Goal: Information Seeking & Learning: Check status

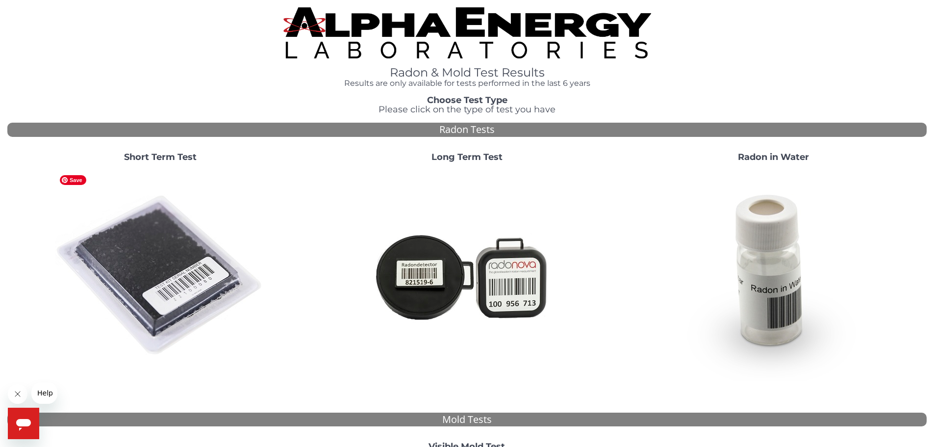
click at [151, 250] on img at bounding box center [160, 275] width 211 height 211
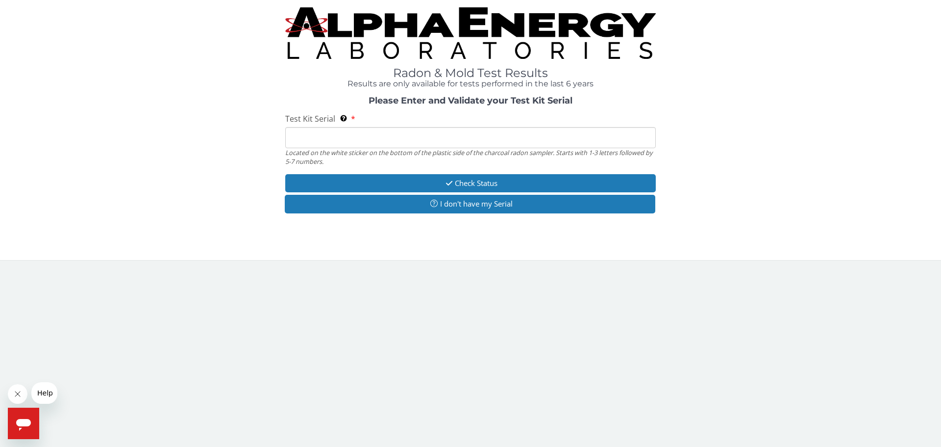
click at [304, 137] on input "Test Kit Serial Located on the white sticker on the bottom of the plastic side …" at bounding box center [470, 137] width 371 height 21
click at [424, 82] on h4 "Results are only available for tests performed in the last 6 years" at bounding box center [470, 83] width 371 height 9
click at [324, 136] on input "Test Kit Serial Located on the white sticker on the bottom of the plastic side …" at bounding box center [470, 137] width 371 height 21
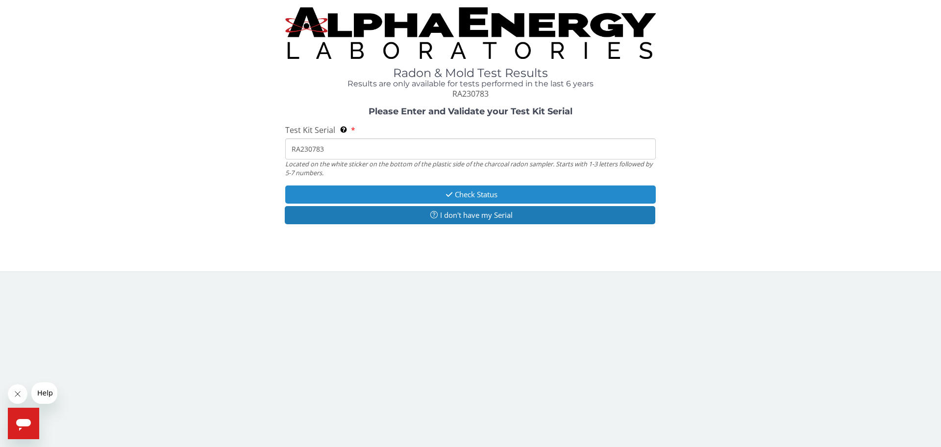
type input "RA230783"
click at [461, 193] on button "Check Status" at bounding box center [470, 194] width 371 height 18
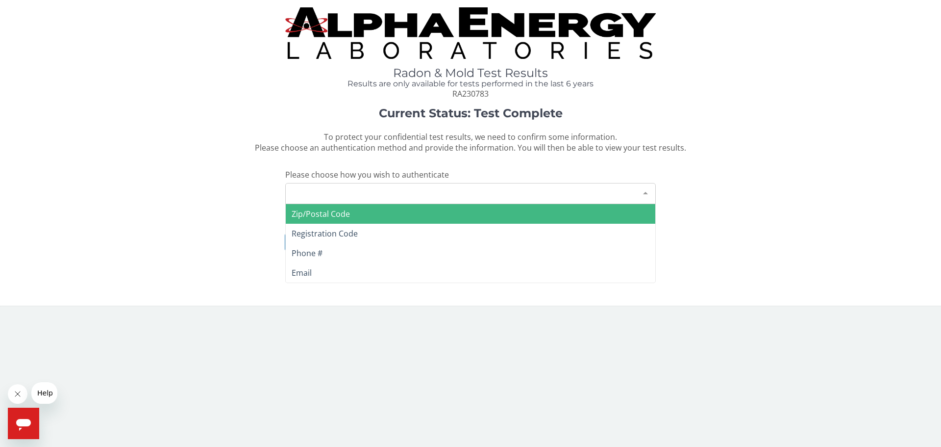
drag, startPoint x: 379, startPoint y: 193, endPoint x: 393, endPoint y: 196, distance: 13.9
click at [380, 193] on div "Please make a selection" at bounding box center [470, 193] width 371 height 21
click at [348, 213] on span "Zip/Postal Code" at bounding box center [321, 213] width 58 height 11
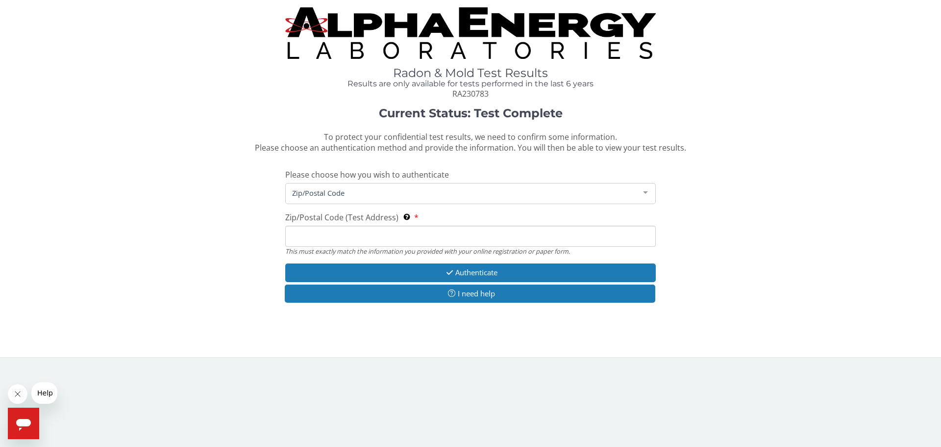
drag, startPoint x: 314, startPoint y: 238, endPoint x: 516, endPoint y: 226, distance: 202.3
click at [398, 234] on input "Zip/Postal Code (Test Address) This must exactly match the information you prov…" at bounding box center [470, 235] width 371 height 21
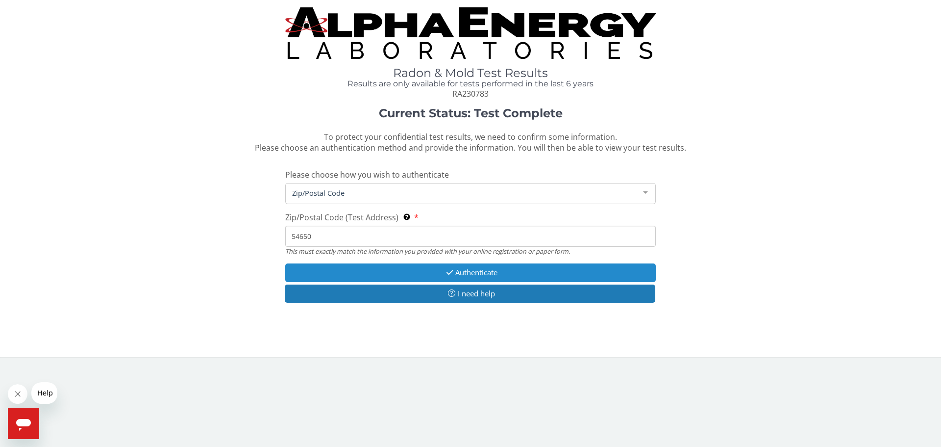
type input "54650"
click at [474, 271] on button "Authenticate" at bounding box center [470, 272] width 371 height 18
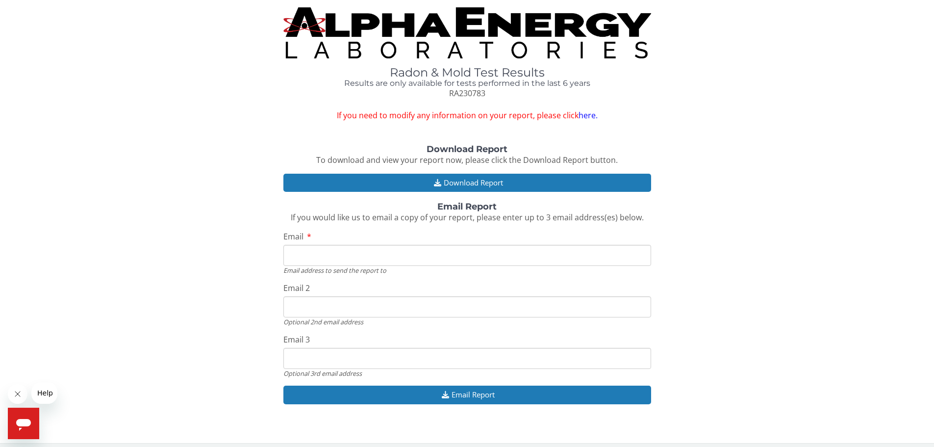
click at [312, 251] on input "Email" at bounding box center [467, 255] width 368 height 21
type input "[EMAIL_ADDRESS][DOMAIN_NAME]"
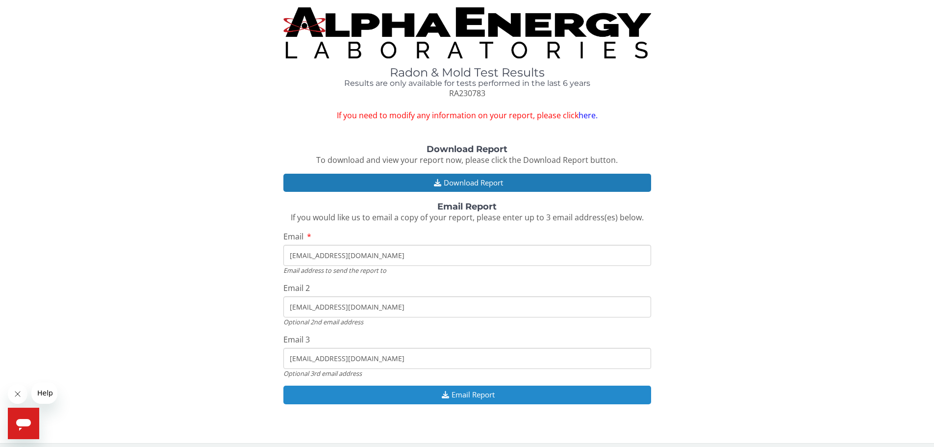
click at [471, 396] on button "Email Report" at bounding box center [467, 394] width 368 height 18
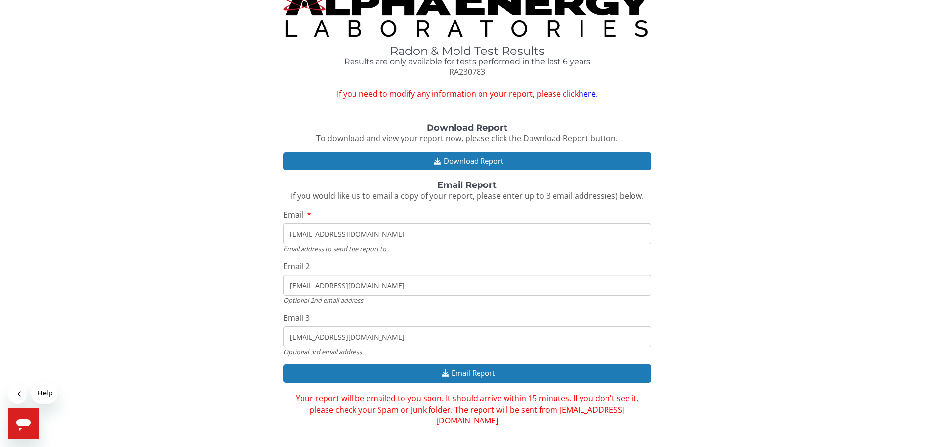
scroll to position [28, 0]
